Goal: Find specific page/section: Find specific page/section

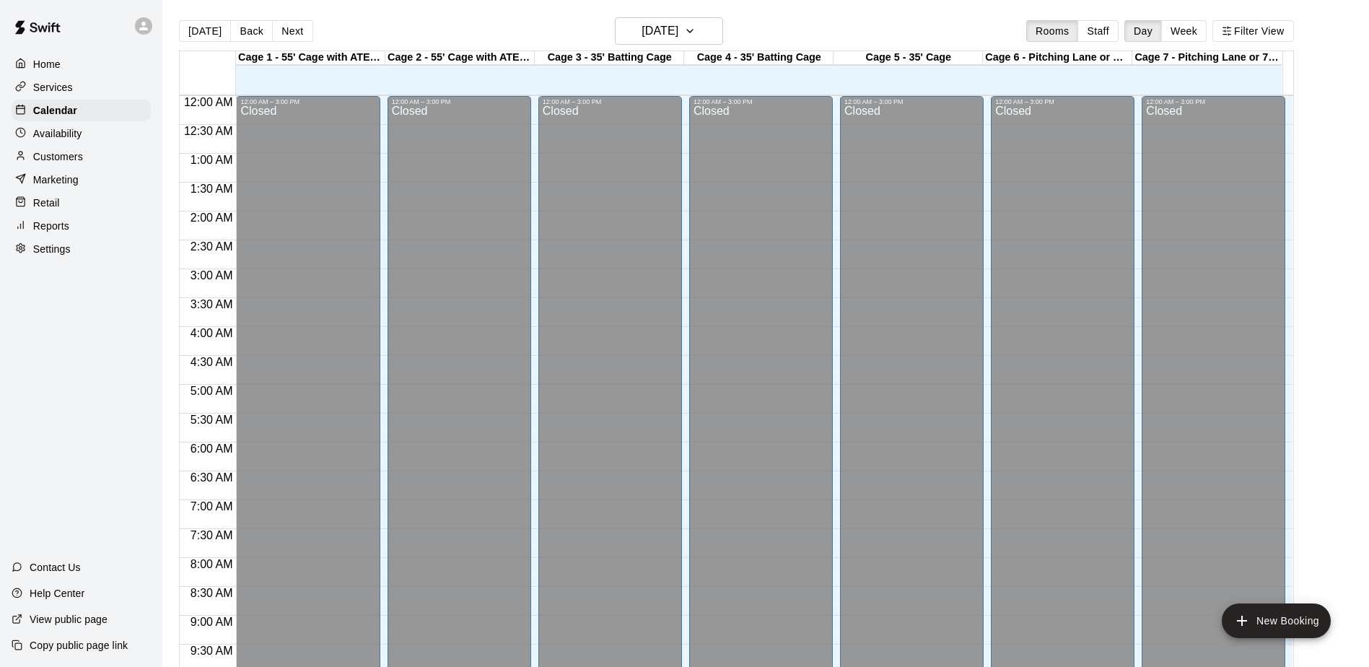
scroll to position [755, 0]
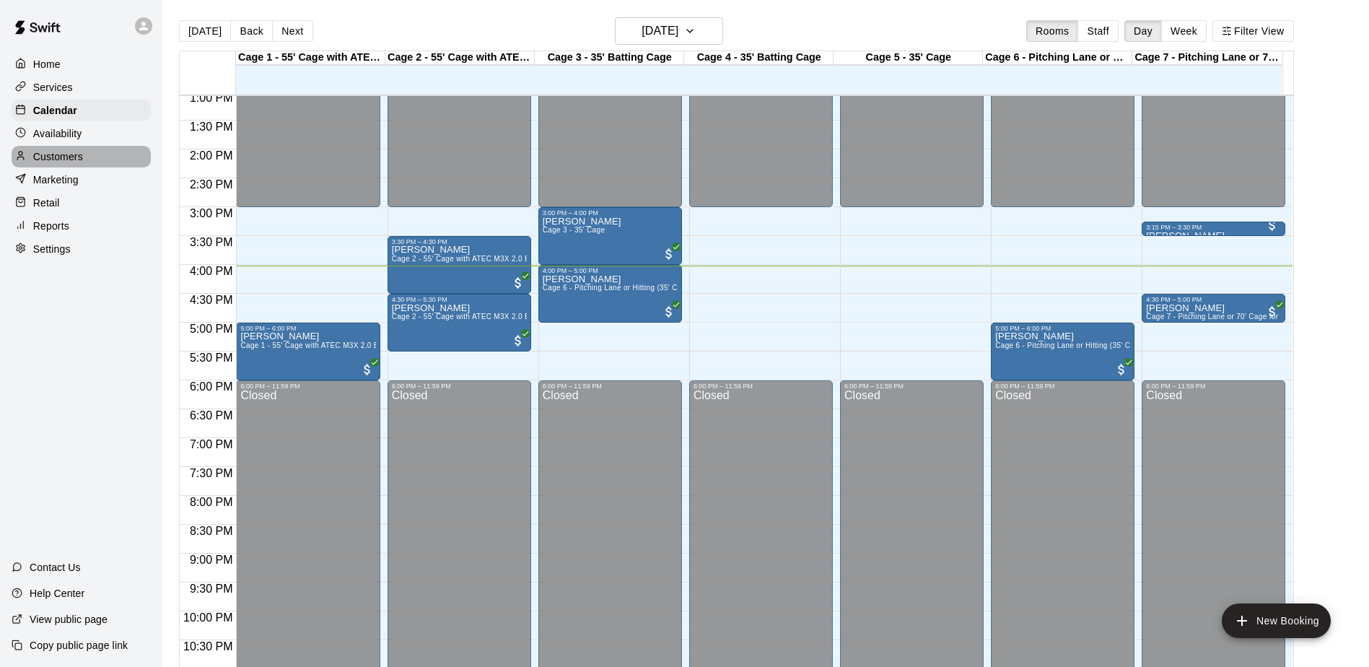
click at [84, 164] on div "Customers" at bounding box center [81, 157] width 139 height 22
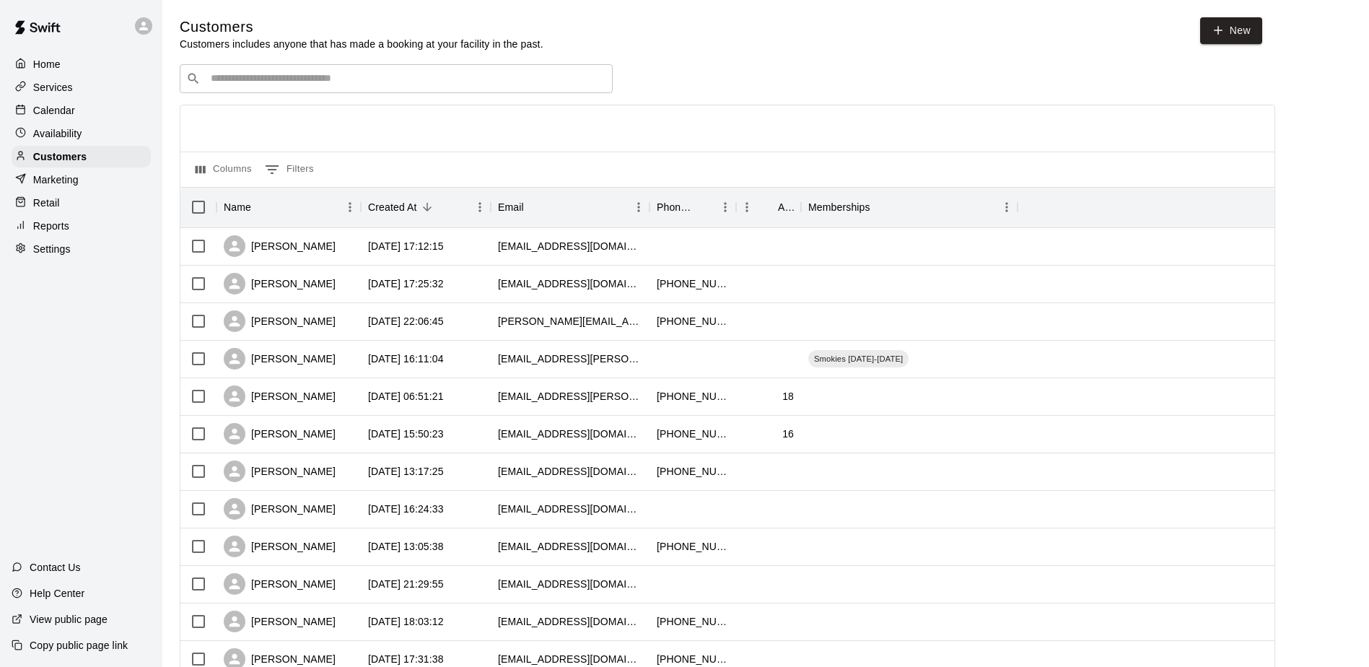
click at [286, 92] on div "​ ​" at bounding box center [396, 78] width 433 height 29
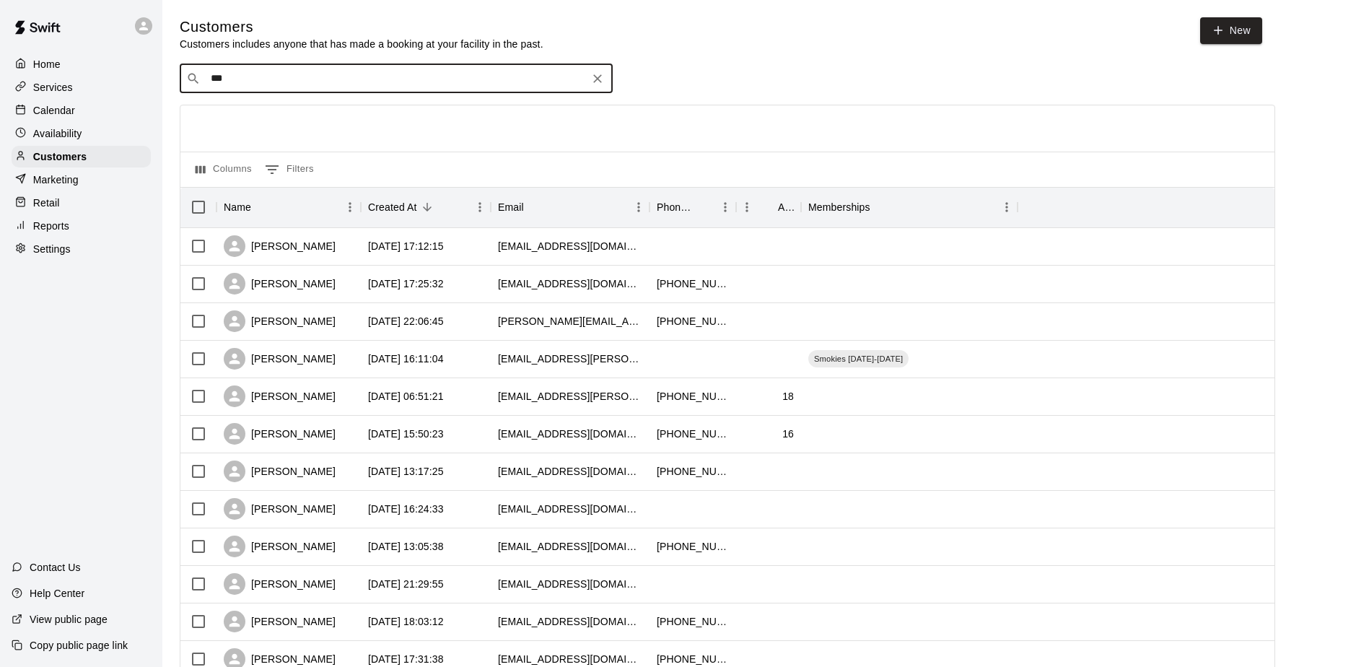
type input "****"
click at [250, 157] on p "[PERSON_NAME]" at bounding box center [264, 156] width 88 height 15
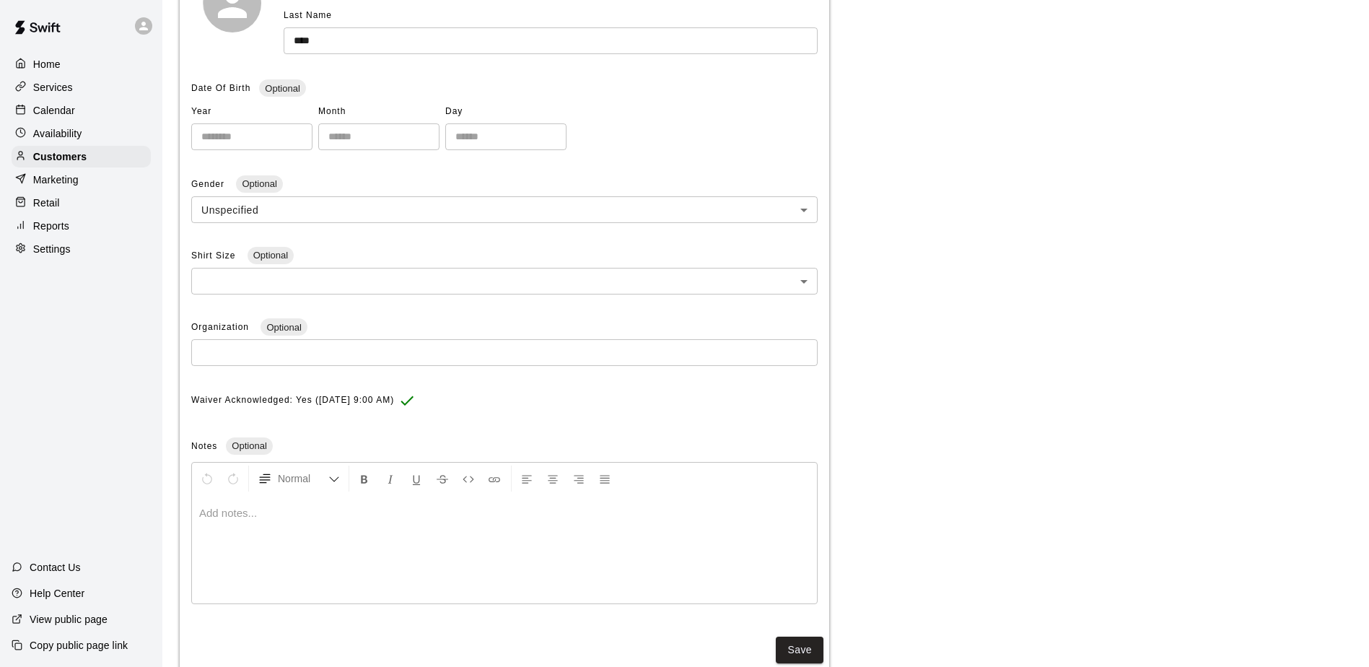
scroll to position [289, 0]
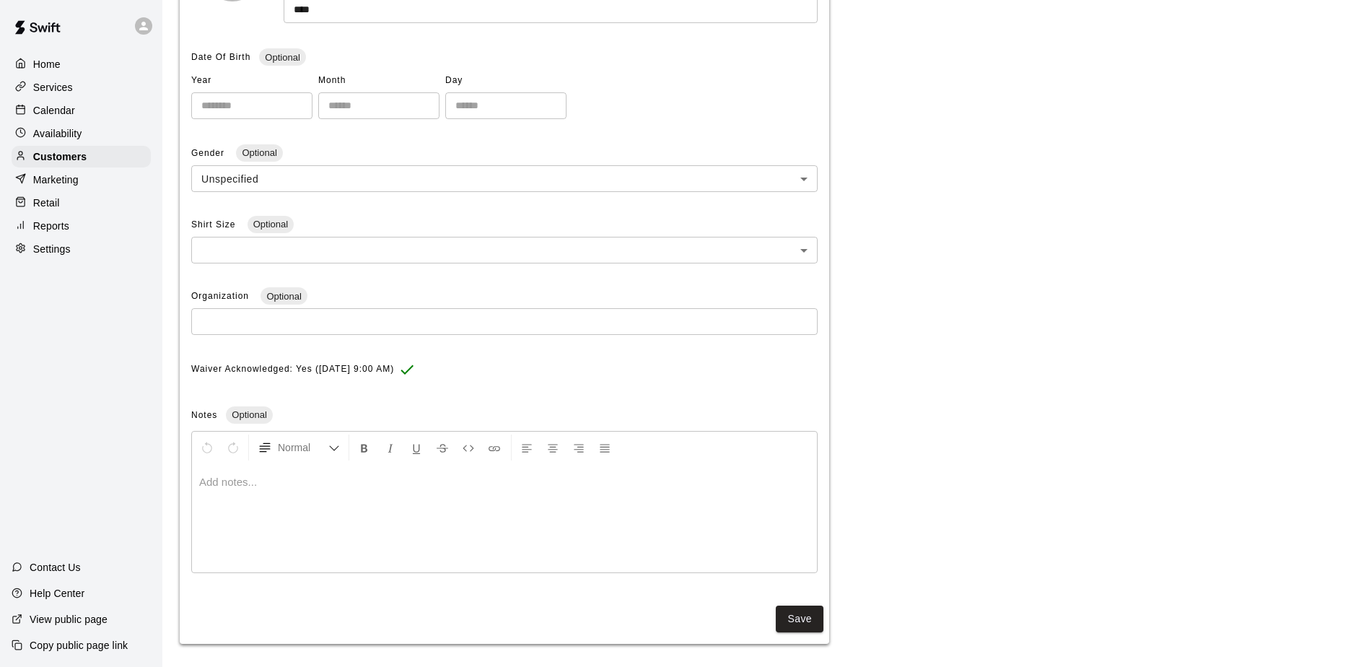
click at [58, 111] on p "Calendar" at bounding box center [54, 110] width 42 height 14
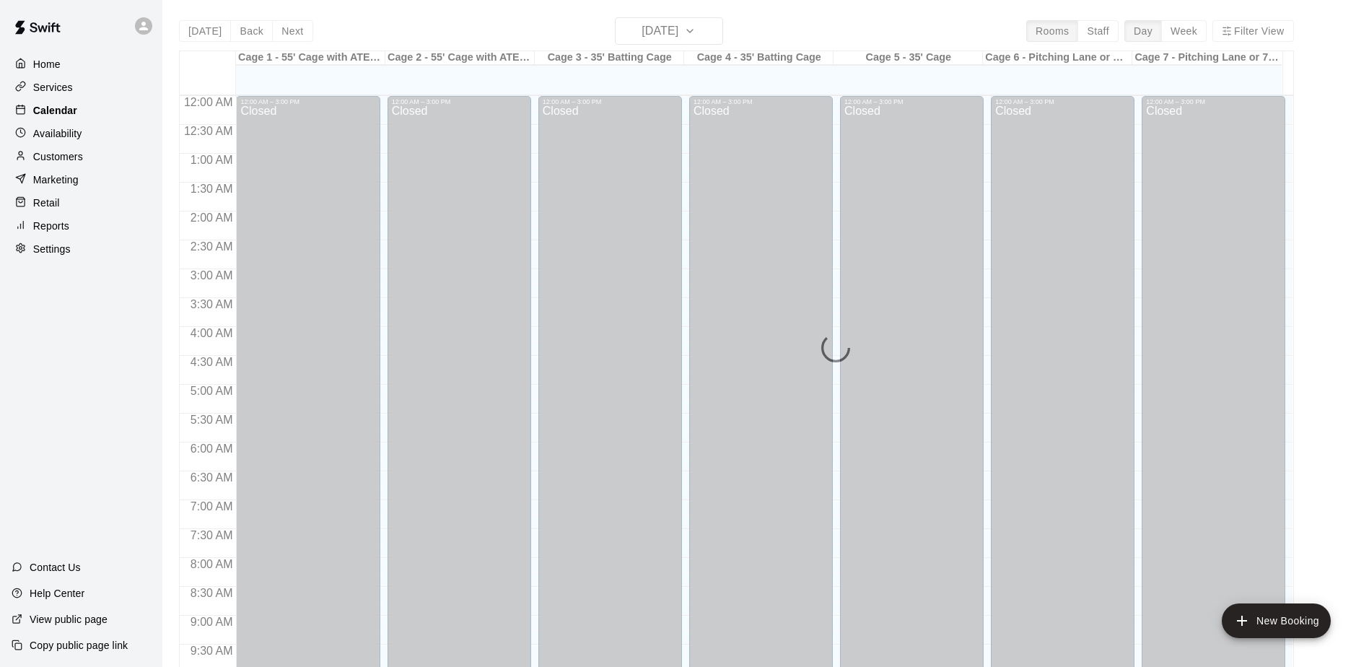
scroll to position [755, 0]
